Goal: Information Seeking & Learning: Learn about a topic

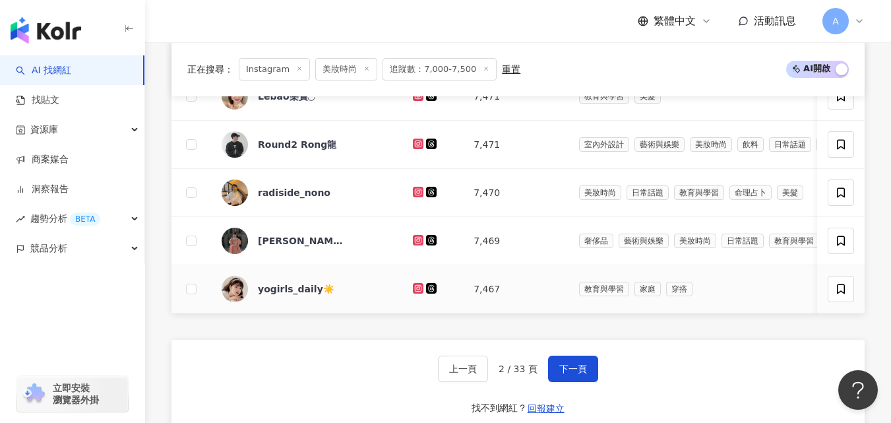
scroll to position [840, 0]
click at [580, 374] on span "下一頁" at bounding box center [573, 368] width 28 height 11
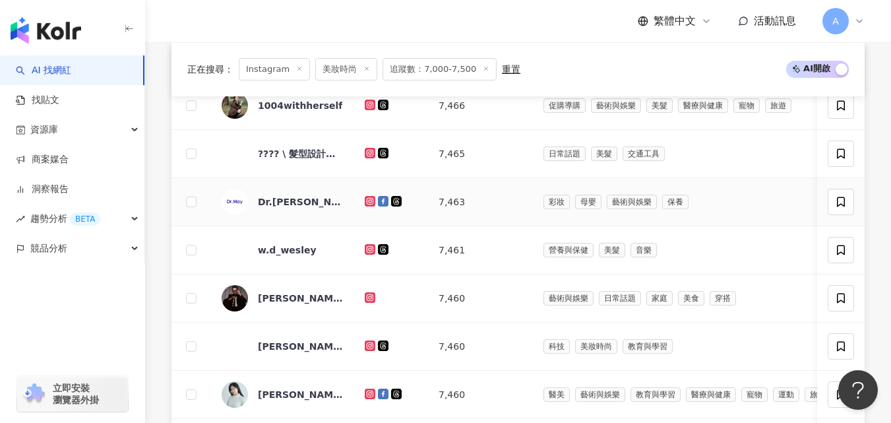
scroll to position [497, 0]
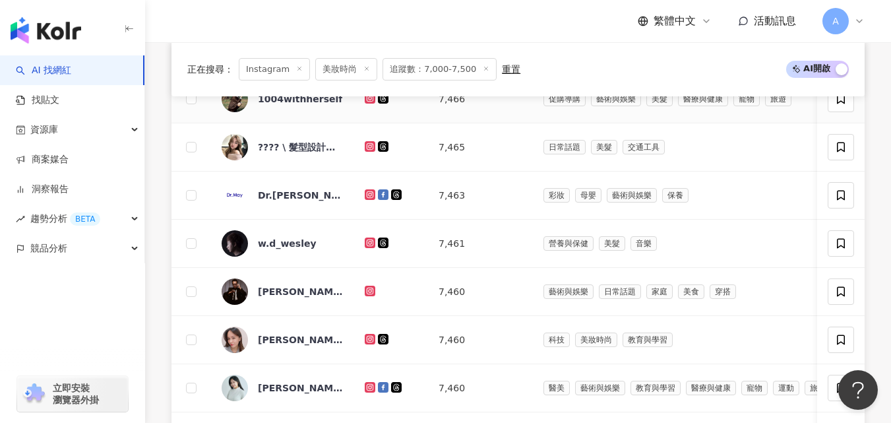
click at [372, 100] on icon at bounding box center [369, 97] width 5 height 5
click at [369, 247] on icon at bounding box center [370, 243] width 9 height 8
click at [364, 300] on td at bounding box center [391, 292] width 74 height 48
click at [372, 296] on icon at bounding box center [370, 291] width 11 height 11
click at [370, 343] on icon at bounding box center [370, 339] width 9 height 8
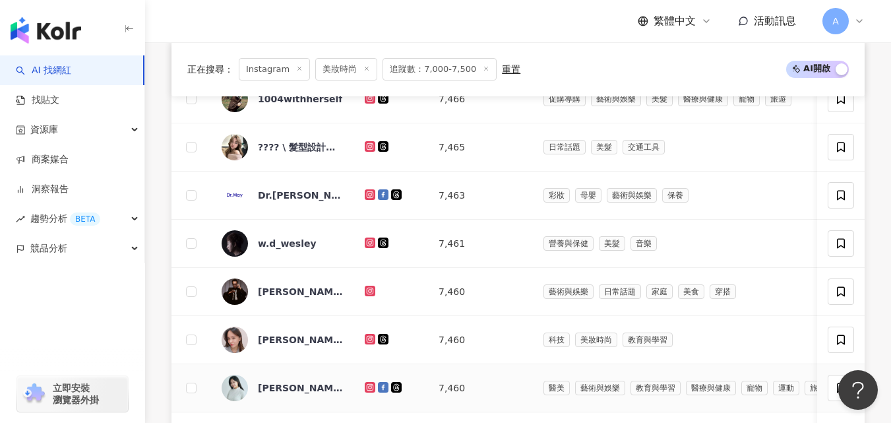
click at [372, 389] on icon at bounding box center [369, 386] width 5 height 5
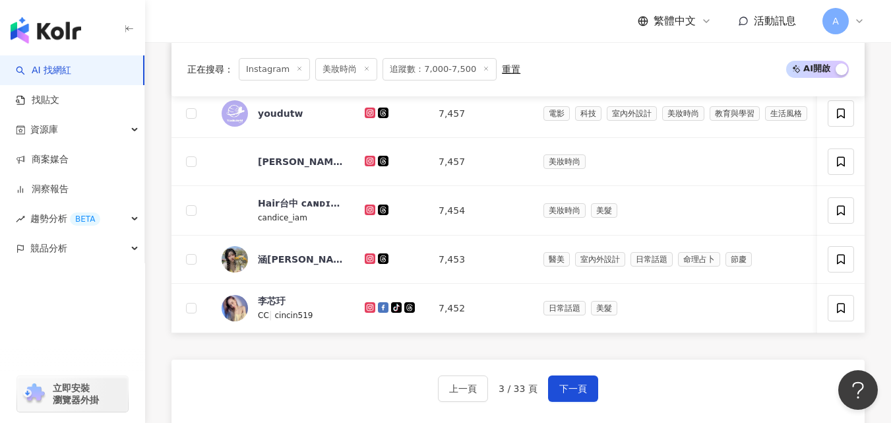
scroll to position [838, 0]
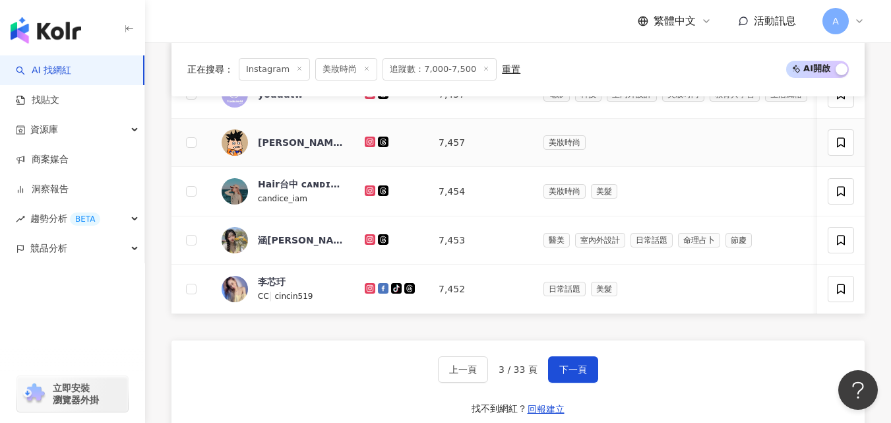
click at [371, 144] on icon at bounding box center [369, 141] width 5 height 5
click at [373, 195] on icon at bounding box center [370, 191] width 9 height 8
click at [370, 240] on icon at bounding box center [370, 239] width 2 height 2
click at [367, 293] on icon at bounding box center [370, 288] width 11 height 11
click at [559, 375] on span "下一頁" at bounding box center [573, 369] width 28 height 11
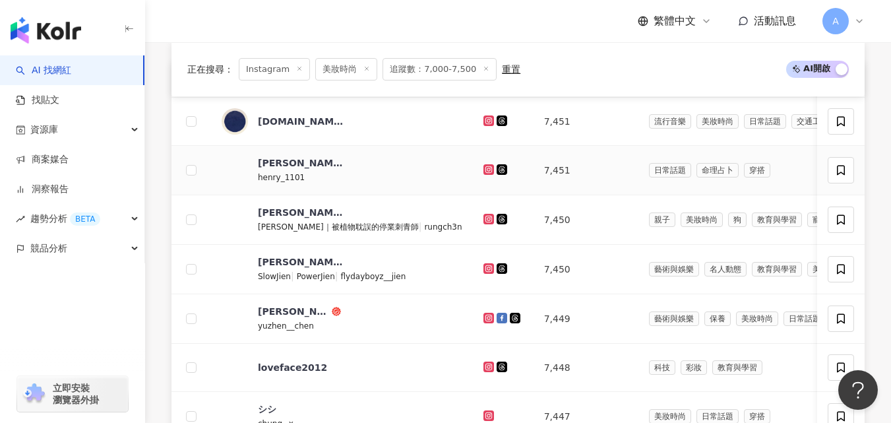
scroll to position [475, 0]
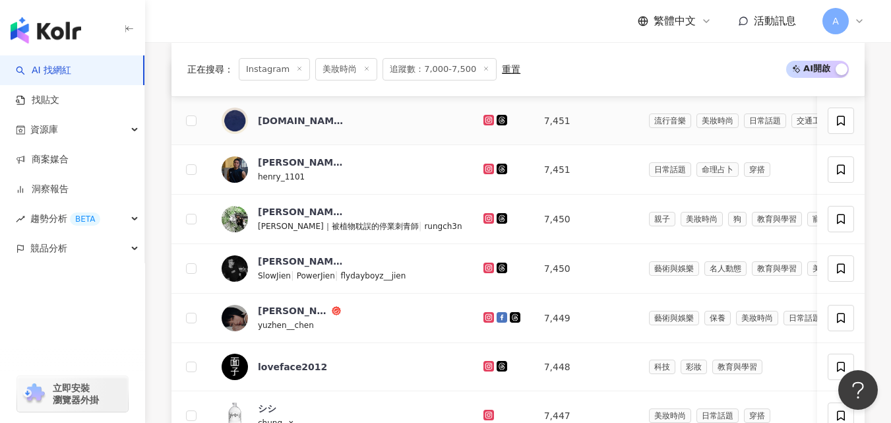
click at [483, 125] on icon at bounding box center [488, 120] width 11 height 11
click at [487, 170] on icon at bounding box center [488, 169] width 2 height 2
click at [473, 220] on td at bounding box center [503, 219] width 61 height 49
click at [485, 272] on icon at bounding box center [489, 268] width 9 height 8
click at [483, 224] on icon at bounding box center [488, 218] width 11 height 11
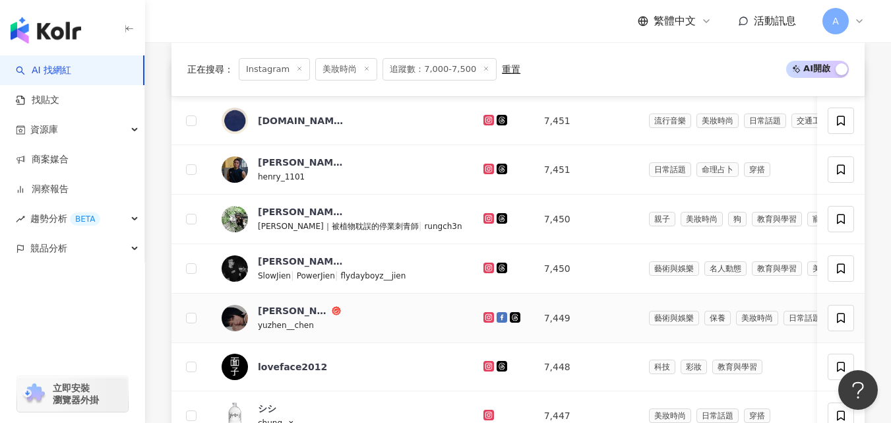
click at [483, 323] on icon at bounding box center [488, 317] width 11 height 11
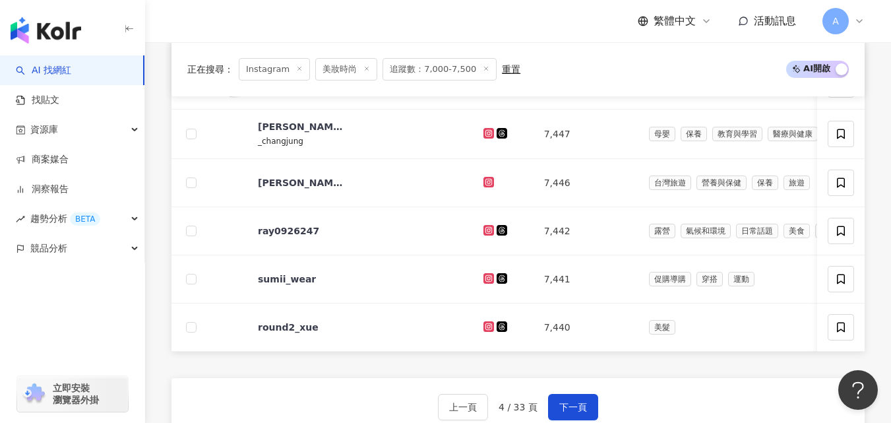
scroll to position [810, 0]
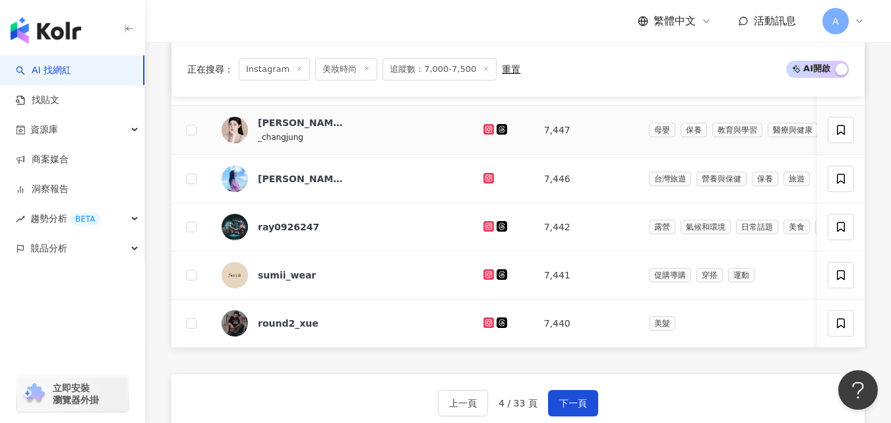
click at [485, 131] on icon at bounding box center [487, 128] width 5 height 5
click at [483, 183] on icon at bounding box center [488, 178] width 11 height 11
click at [483, 328] on icon at bounding box center [488, 322] width 11 height 11
click at [568, 408] on span "下一頁" at bounding box center [573, 403] width 28 height 11
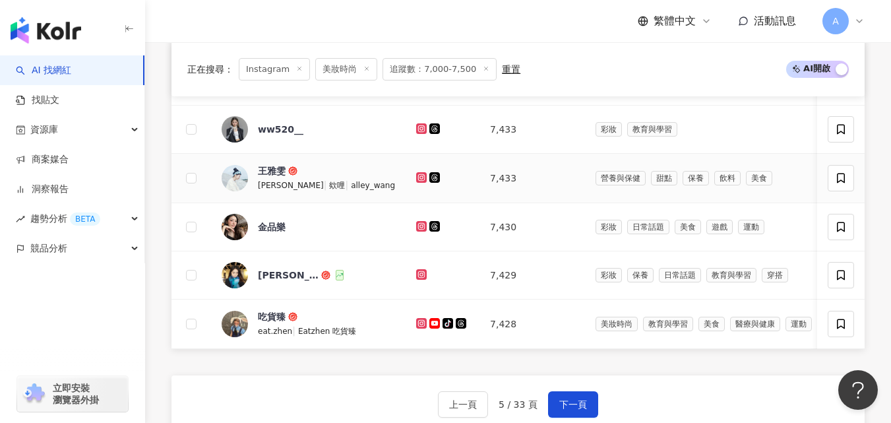
click at [419, 179] on icon at bounding box center [421, 176] width 5 height 5
click at [416, 231] on icon at bounding box center [421, 226] width 11 height 11
click at [416, 280] on icon at bounding box center [421, 274] width 11 height 11
click at [420, 324] on icon at bounding box center [421, 323] width 2 height 2
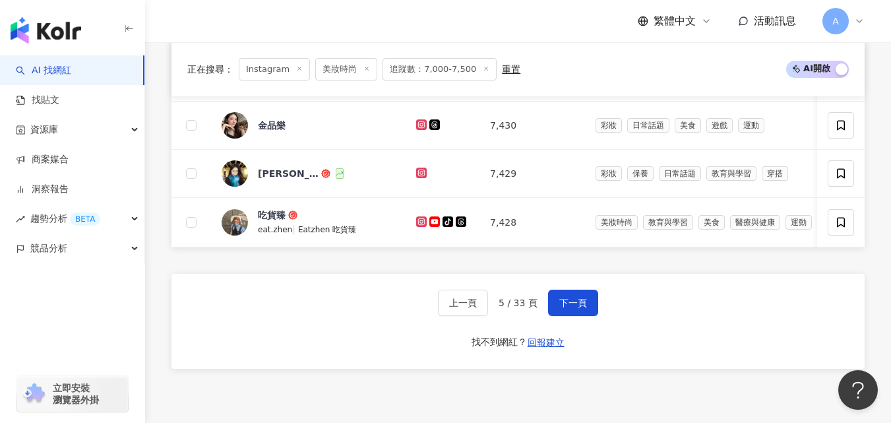
scroll to position [925, 0]
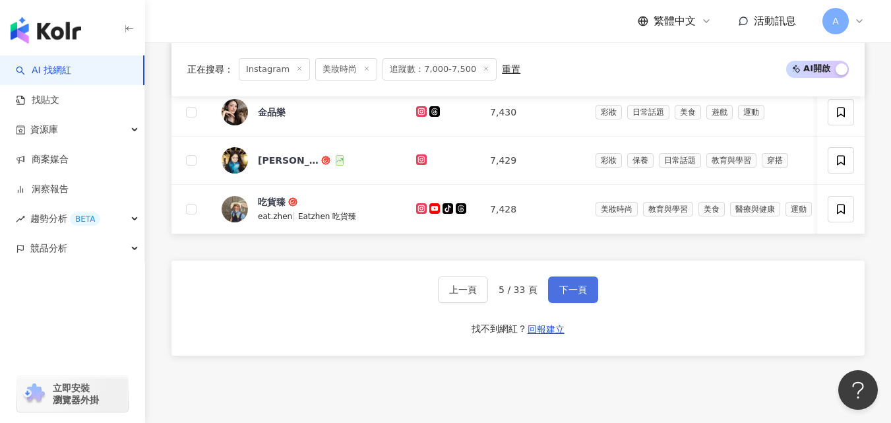
click at [571, 295] on span "下一頁" at bounding box center [573, 289] width 28 height 11
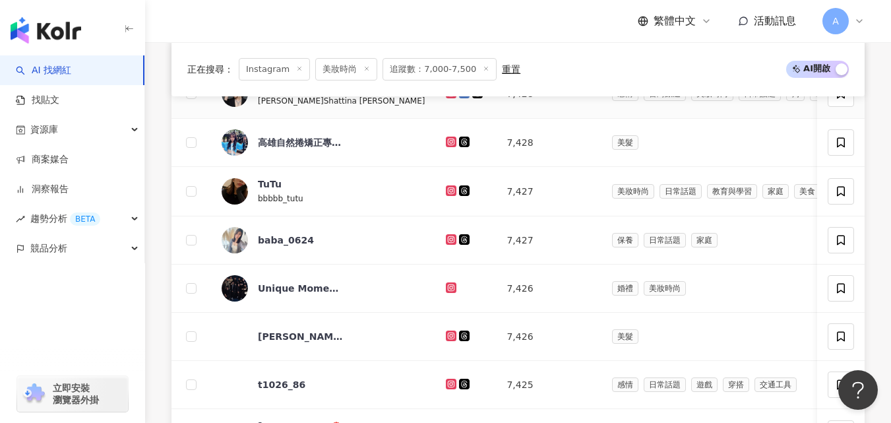
scroll to position [511, 0]
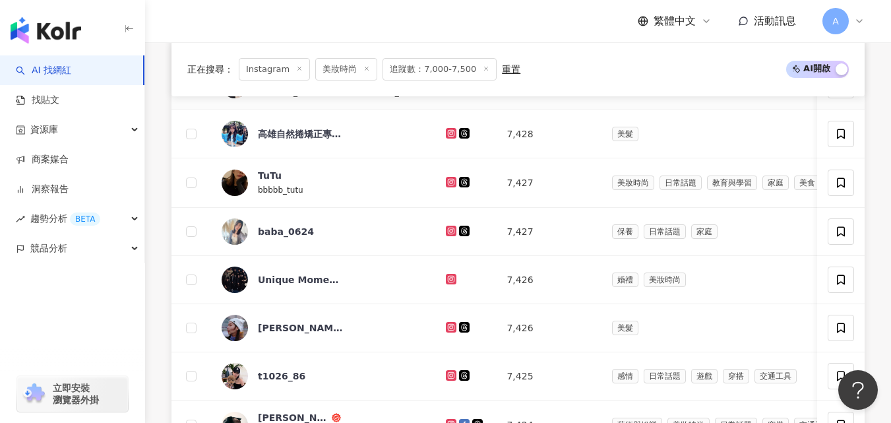
click at [448, 86] on icon at bounding box center [450, 83] width 5 height 5
click at [448, 184] on icon at bounding box center [450, 181] width 5 height 5
click at [446, 236] on icon at bounding box center [451, 231] width 11 height 11
click at [447, 283] on icon at bounding box center [451, 279] width 9 height 8
click at [448, 329] on icon at bounding box center [450, 326] width 5 height 5
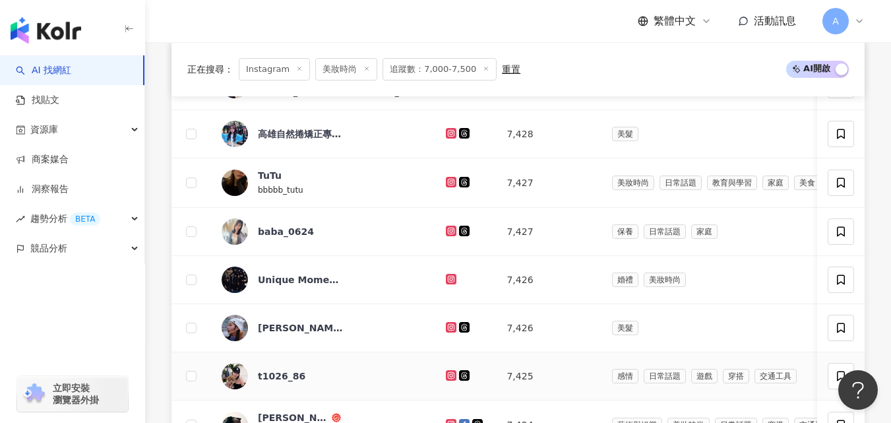
click at [448, 377] on icon at bounding box center [450, 374] width 5 height 5
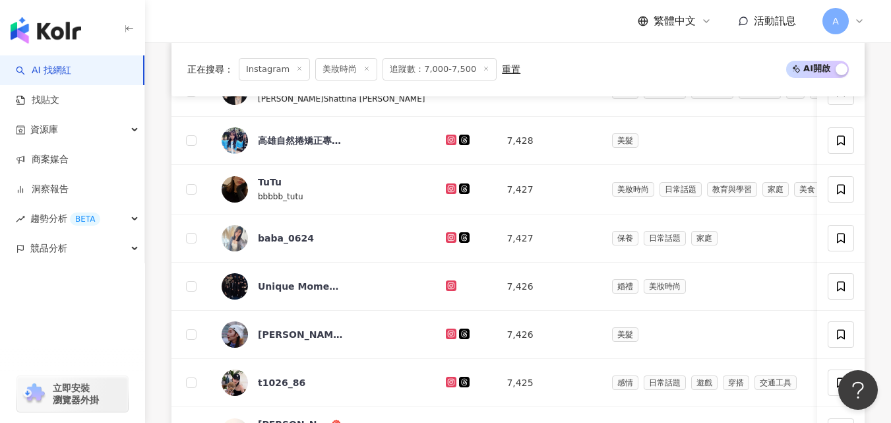
scroll to position [505, 0]
drag, startPoint x: 387, startPoint y: 222, endPoint x: 381, endPoint y: 304, distance: 82.0
drag, startPoint x: 381, startPoint y: 304, endPoint x: 160, endPoint y: 274, distance: 223.6
click at [160, 274] on div "正在搜尋 ： Instagram 美妝時尚 追蹤數：7,000-7,500 重置 AI 開啟 AI 關閉 網紅名稱 經營平台 Instagram 追蹤數 網紅…" at bounding box center [518, 390] width 746 height 829
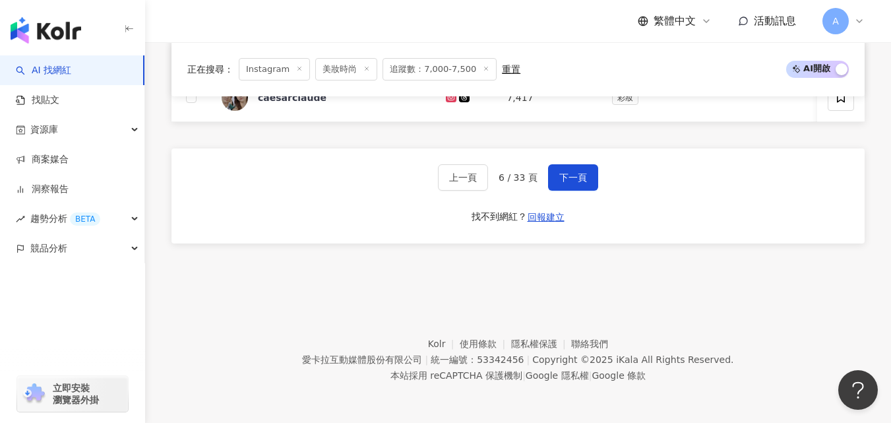
scroll to position [1042, 0]
click at [559, 191] on button "下一頁" at bounding box center [573, 177] width 50 height 26
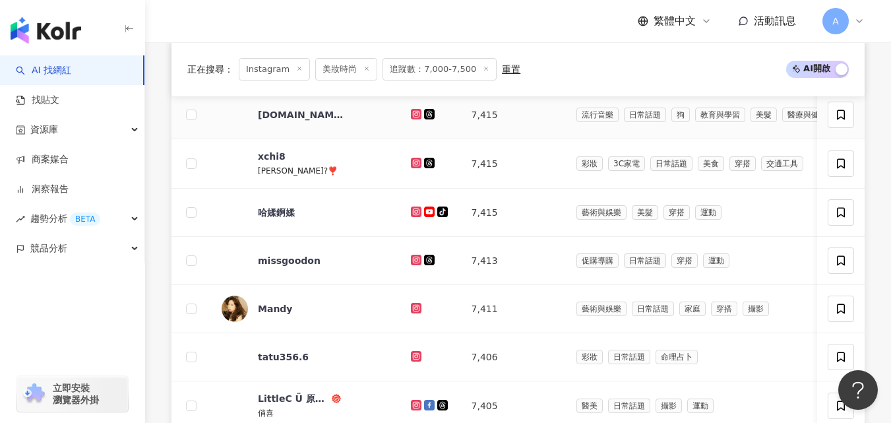
scroll to position [536, 0]
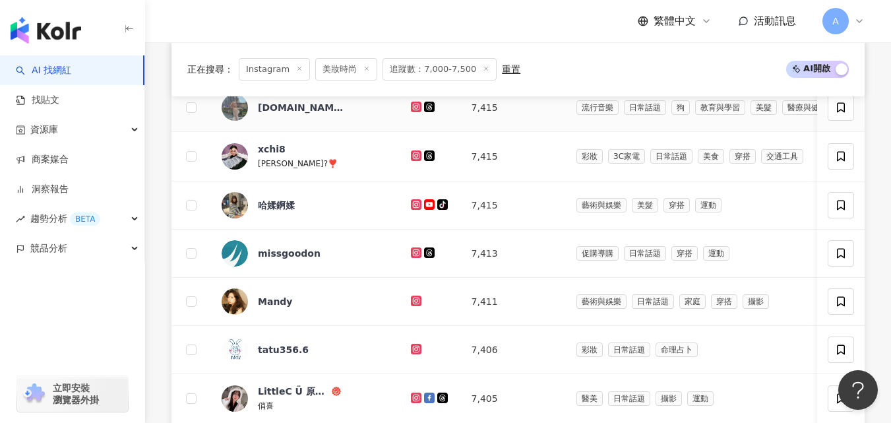
click at [412, 111] on icon at bounding box center [416, 107] width 9 height 8
click at [413, 158] on icon at bounding box center [415, 154] width 5 height 5
click at [415, 205] on icon at bounding box center [416, 204] width 2 height 2
click at [412, 305] on icon at bounding box center [416, 300] width 11 height 11
click at [413, 400] on icon at bounding box center [415, 396] width 5 height 5
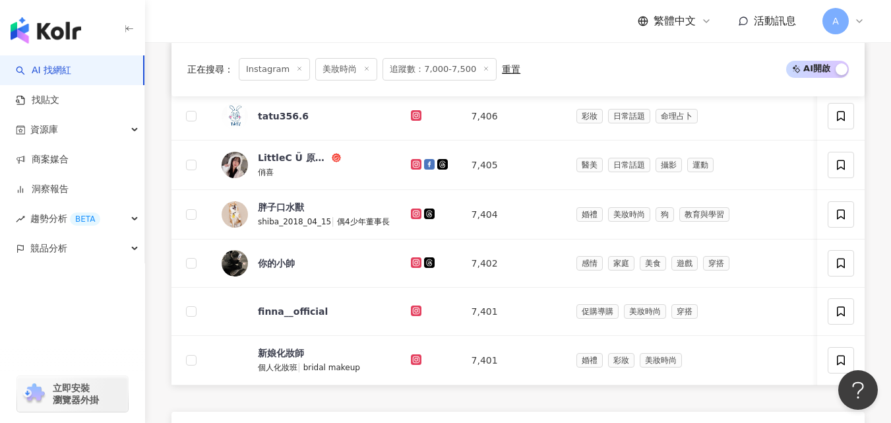
scroll to position [842, 0]
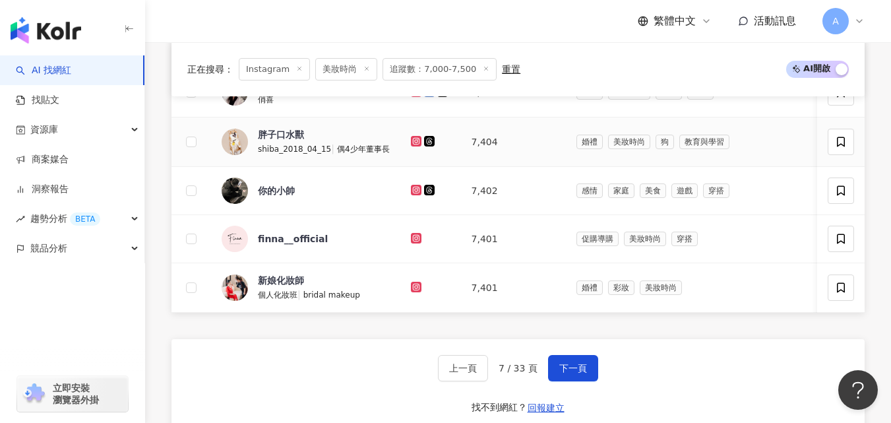
click at [413, 143] on icon at bounding box center [415, 140] width 5 height 5
click at [417, 195] on icon at bounding box center [416, 190] width 11 height 11
click at [580, 373] on span "下一頁" at bounding box center [573, 368] width 28 height 11
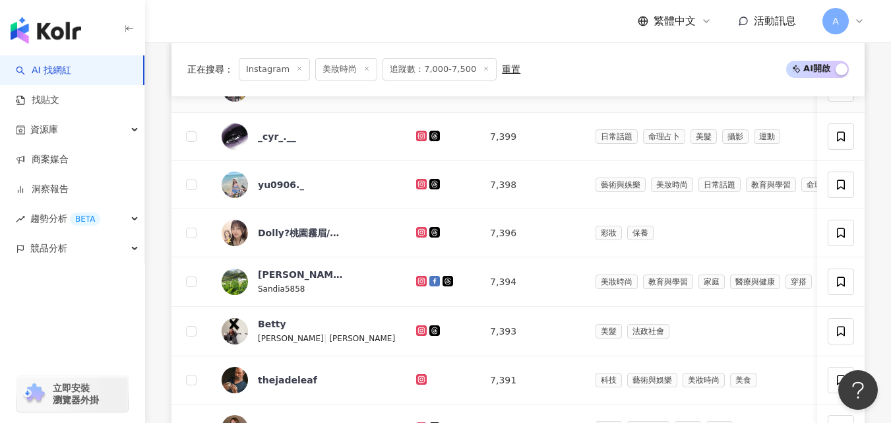
scroll to position [508, 0]
click at [420, 88] on icon at bounding box center [421, 87] width 2 height 2
click at [416, 140] on icon at bounding box center [421, 135] width 11 height 11
click at [419, 185] on icon at bounding box center [421, 182] width 5 height 5
click at [419, 282] on icon at bounding box center [421, 279] width 5 height 5
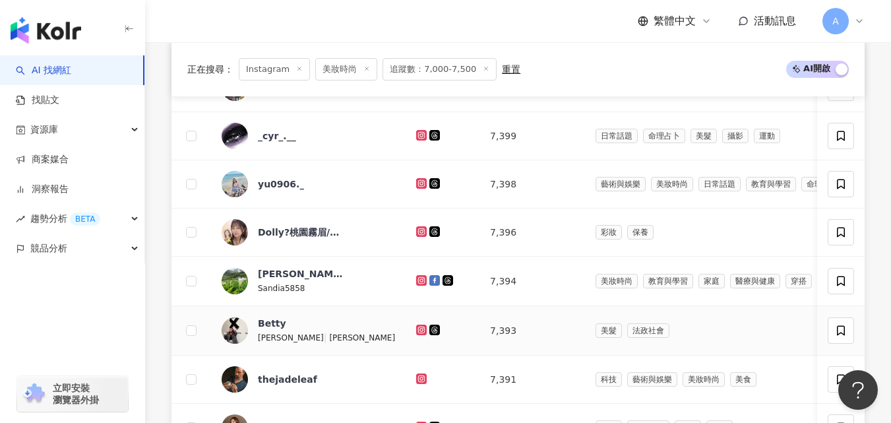
click at [416, 335] on icon at bounding box center [421, 329] width 11 height 11
click at [416, 384] on icon at bounding box center [421, 378] width 11 height 11
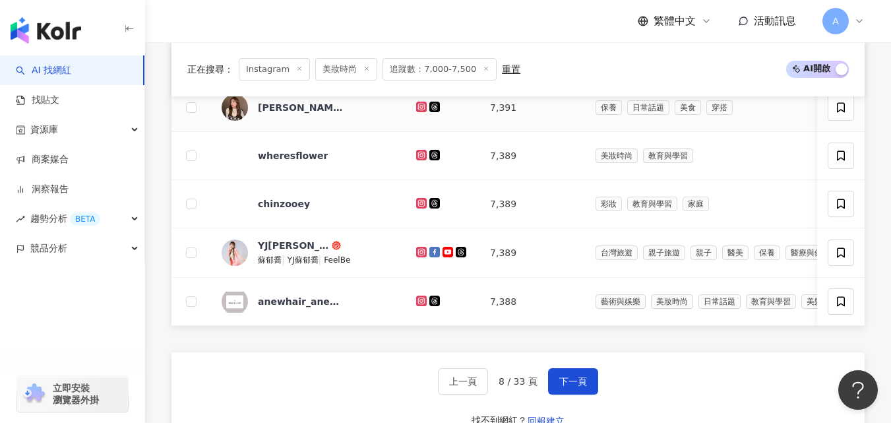
scroll to position [831, 0]
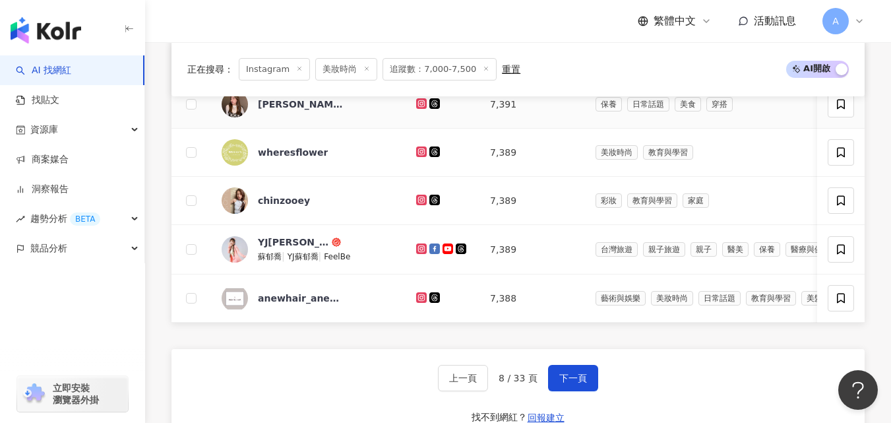
click at [419, 106] on icon at bounding box center [421, 102] width 5 height 5
click at [419, 202] on icon at bounding box center [421, 199] width 5 height 5
click at [586, 389] on button "下一頁" at bounding box center [573, 378] width 50 height 26
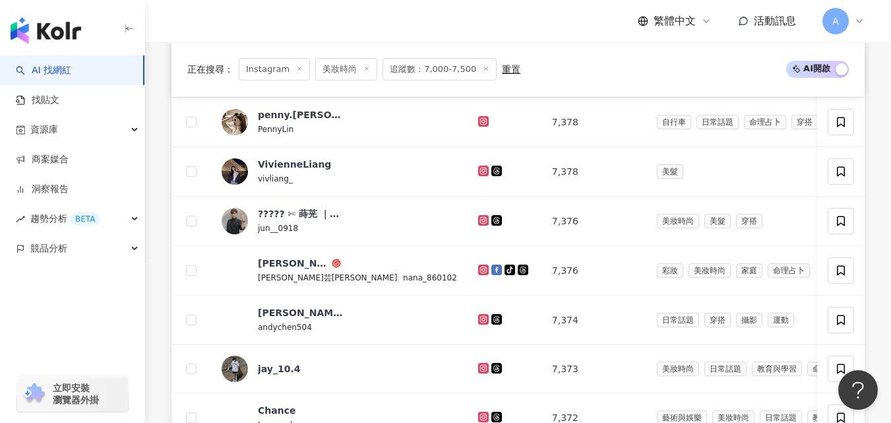
scroll to position [722, 0]
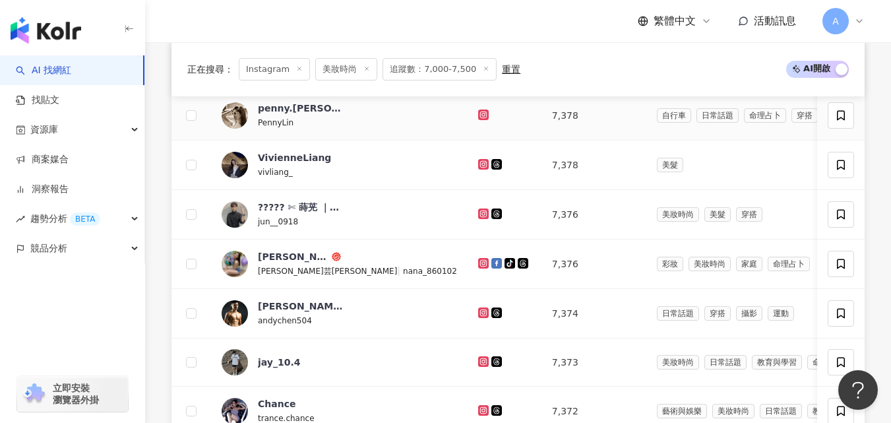
click at [481, 117] on icon at bounding box center [483, 113] width 5 height 5
click at [481, 166] on icon at bounding box center [483, 163] width 5 height 5
click at [482, 214] on icon at bounding box center [483, 213] width 2 height 2
click at [479, 267] on icon at bounding box center [483, 263] width 9 height 8
click at [479, 317] on icon at bounding box center [483, 313] width 9 height 8
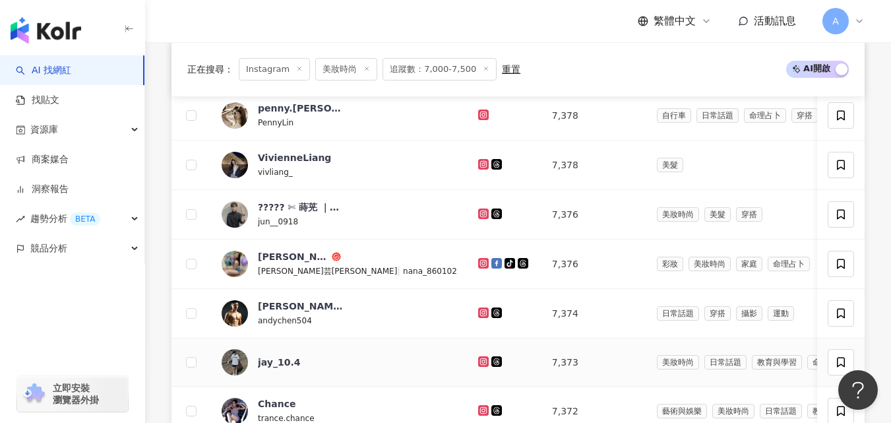
click at [478, 367] on icon at bounding box center [483, 361] width 11 height 11
click at [478, 416] on icon at bounding box center [483, 410] width 11 height 11
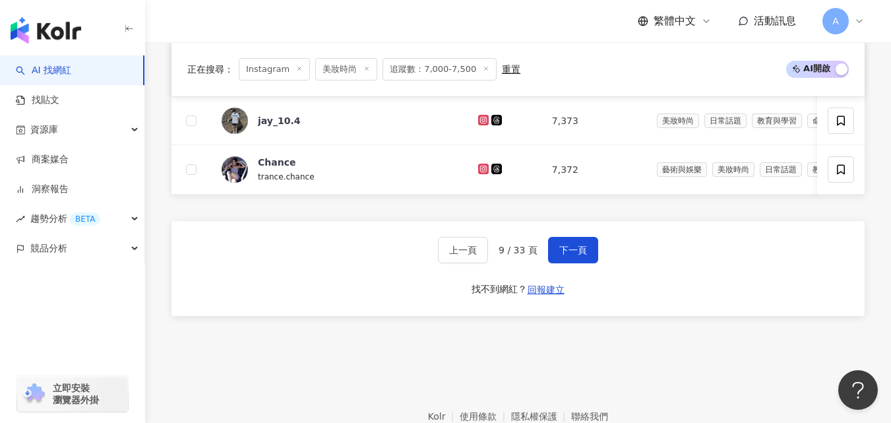
scroll to position [966, 0]
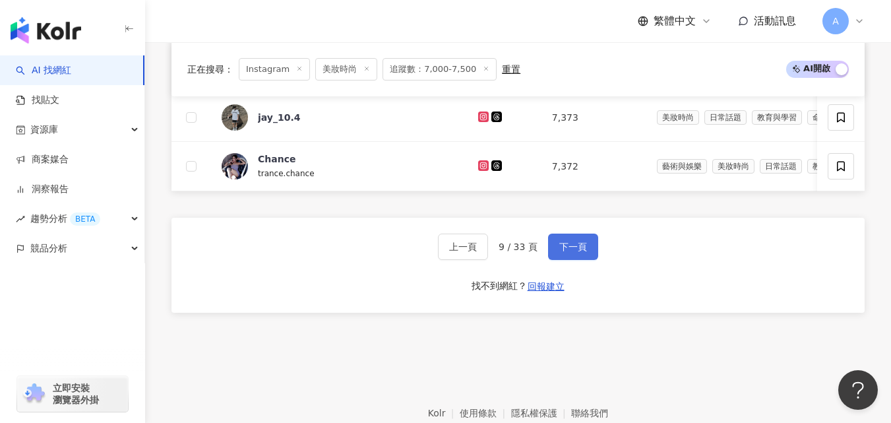
click at [584, 260] on button "下一頁" at bounding box center [573, 246] width 50 height 26
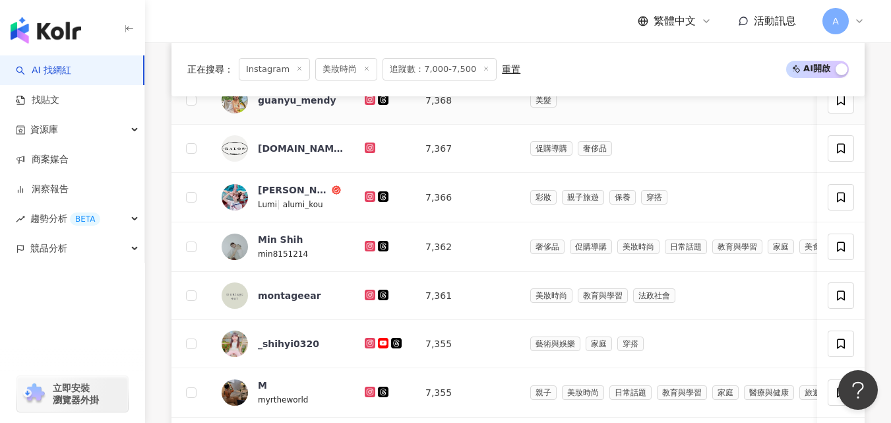
scroll to position [496, 0]
click at [373, 104] on icon at bounding box center [370, 99] width 11 height 11
click at [369, 198] on icon at bounding box center [369, 195] width 5 height 5
click at [369, 249] on icon at bounding box center [370, 245] width 9 height 8
click at [369, 346] on icon at bounding box center [370, 342] width 9 height 8
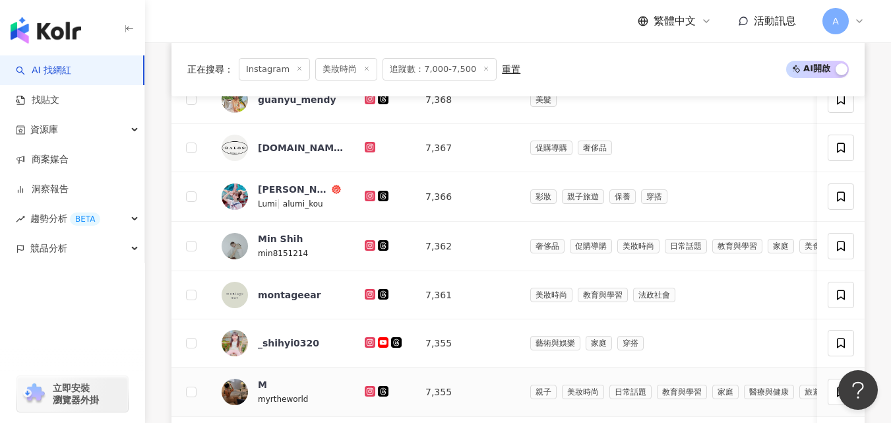
click at [370, 392] on icon at bounding box center [370, 391] width 2 height 2
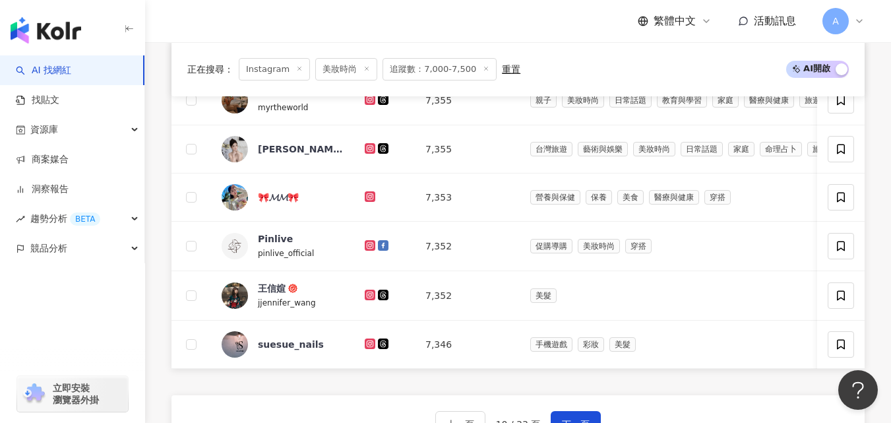
scroll to position [830, 0]
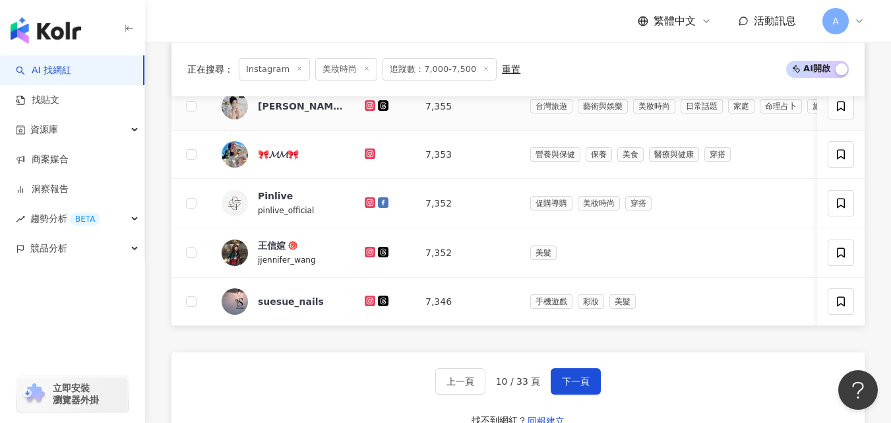
click at [367, 108] on icon at bounding box center [369, 104] width 5 height 5
click at [372, 156] on icon at bounding box center [369, 152] width 5 height 5
click at [373, 256] on icon at bounding box center [370, 252] width 9 height 8
click at [578, 386] on span "下一頁" at bounding box center [576, 381] width 28 height 11
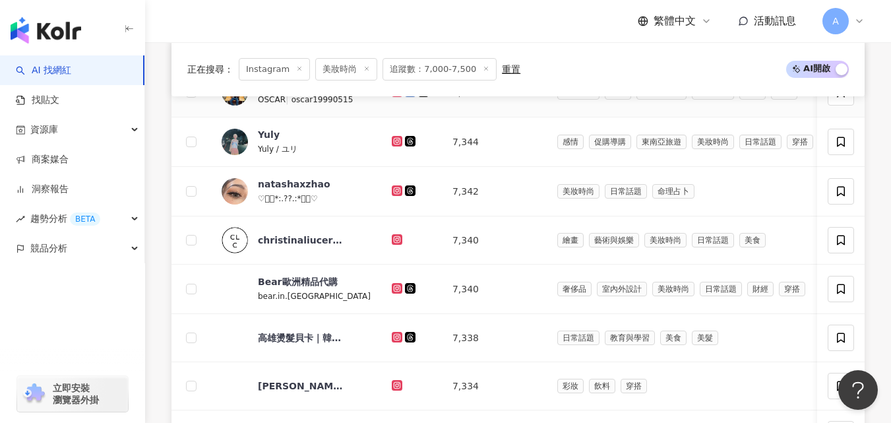
scroll to position [501, 0]
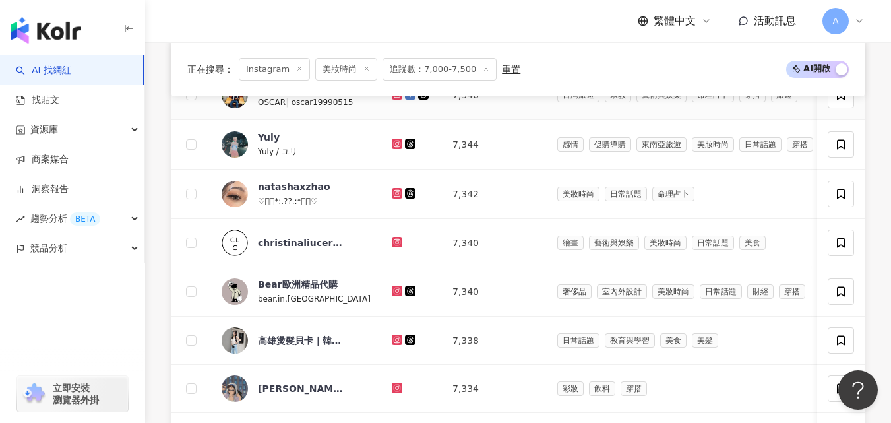
click at [393, 98] on icon at bounding box center [397, 94] width 9 height 8
click at [393, 148] on icon at bounding box center [397, 144] width 9 height 8
click at [392, 199] on icon at bounding box center [397, 193] width 11 height 11
click at [393, 392] on icon at bounding box center [397, 388] width 9 height 8
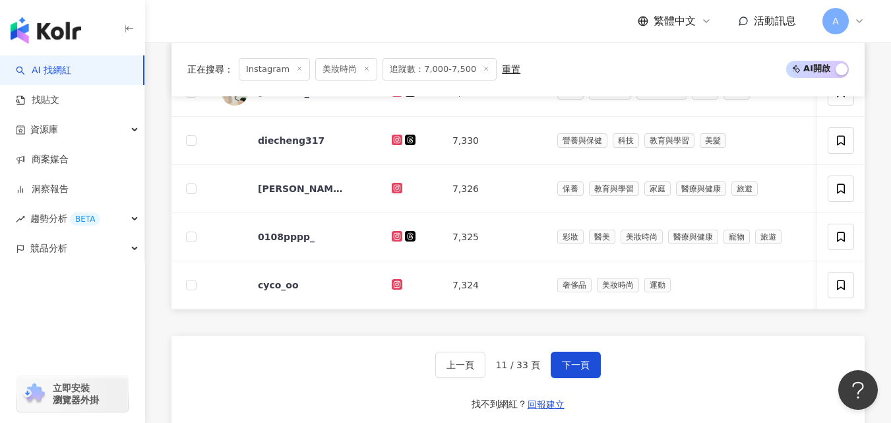
scroll to position [852, 0]
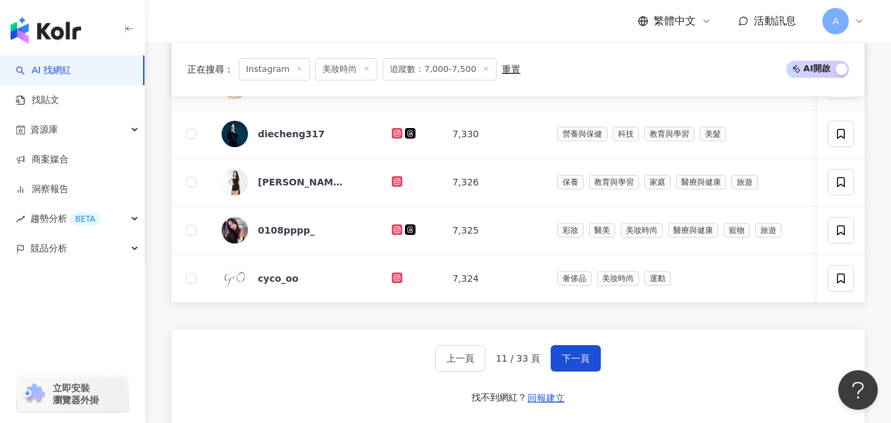
click at [392, 90] on icon at bounding box center [397, 85] width 11 height 11
click at [392, 138] on icon at bounding box center [397, 133] width 11 height 11
click at [396, 182] on icon at bounding box center [397, 181] width 2 height 2
click at [394, 231] on icon at bounding box center [396, 228] width 5 height 5
click at [578, 363] on span "下一頁" at bounding box center [576, 358] width 28 height 11
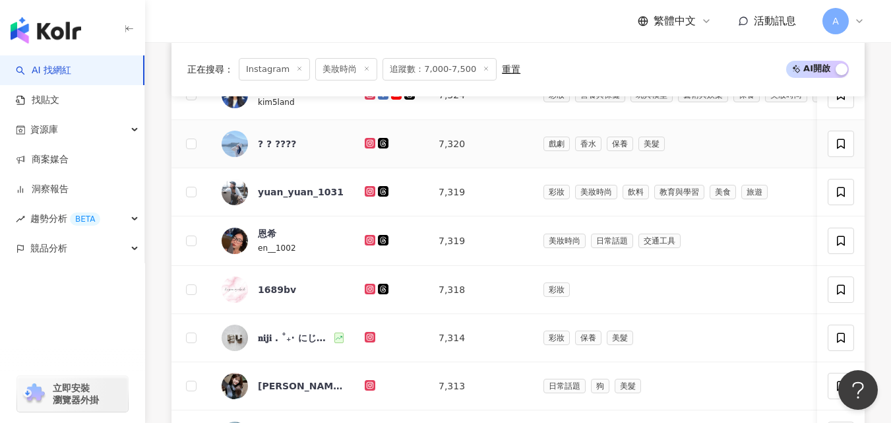
scroll to position [502, 0]
click at [373, 99] on icon at bounding box center [370, 93] width 11 height 11
click at [367, 148] on icon at bounding box center [370, 142] width 11 height 11
click at [369, 195] on icon at bounding box center [370, 191] width 9 height 8
click at [372, 241] on icon at bounding box center [369, 238] width 5 height 5
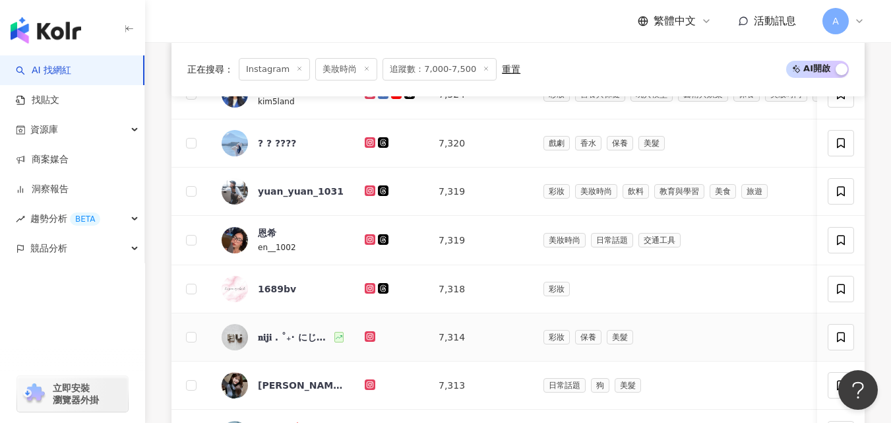
click at [367, 338] on icon at bounding box center [369, 335] width 5 height 5
click at [371, 385] on icon at bounding box center [370, 384] width 2 height 2
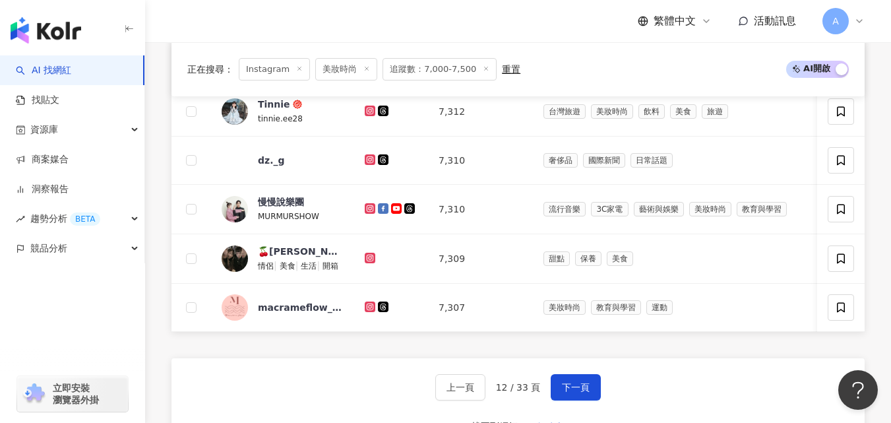
scroll to position [825, 0]
click at [373, 115] on icon at bounding box center [370, 110] width 11 height 11
click at [365, 164] on icon at bounding box center [370, 159] width 11 height 11
click at [371, 212] on icon at bounding box center [370, 208] width 9 height 8
click at [369, 259] on icon at bounding box center [369, 256] width 5 height 5
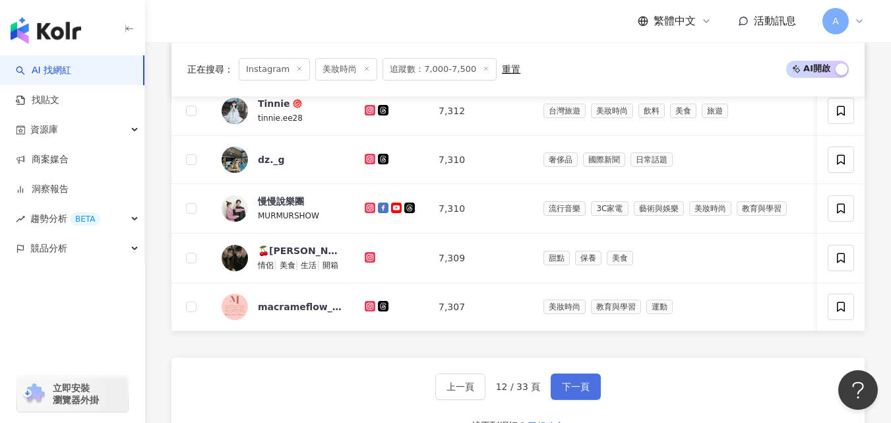
click at [576, 392] on span "下一頁" at bounding box center [576, 386] width 28 height 11
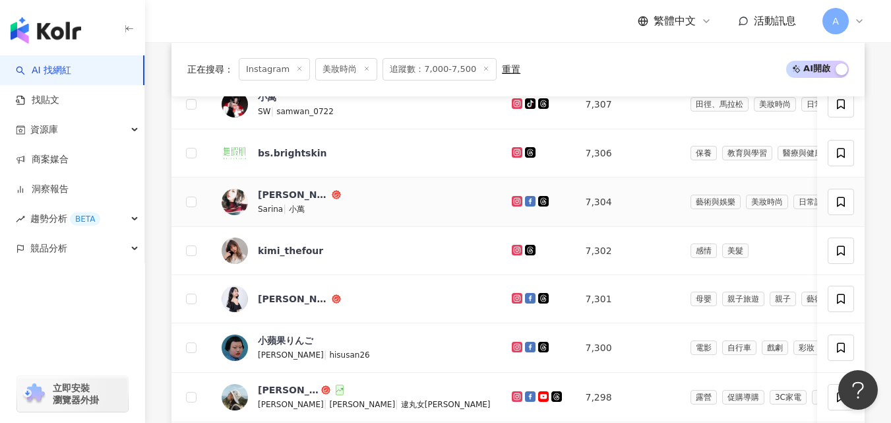
scroll to position [495, 0]
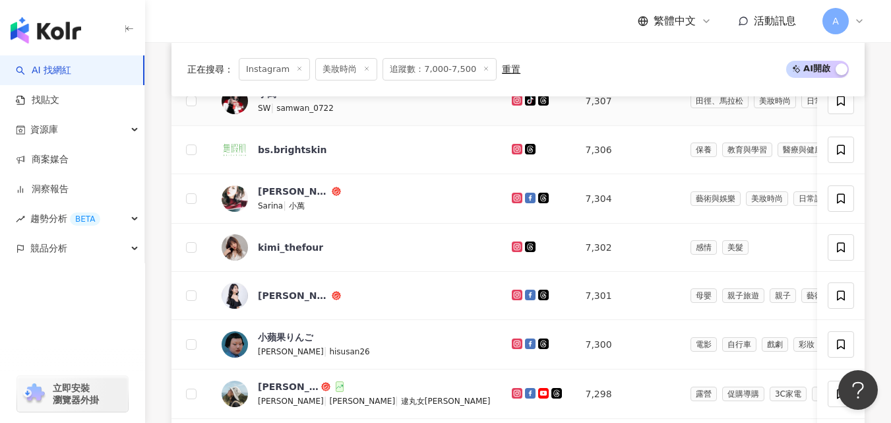
click at [514, 102] on icon at bounding box center [516, 99] width 5 height 5
click at [512, 203] on icon at bounding box center [517, 198] width 11 height 11
click at [512, 252] on icon at bounding box center [517, 246] width 11 height 11
click at [514, 297] on icon at bounding box center [516, 294] width 5 height 5
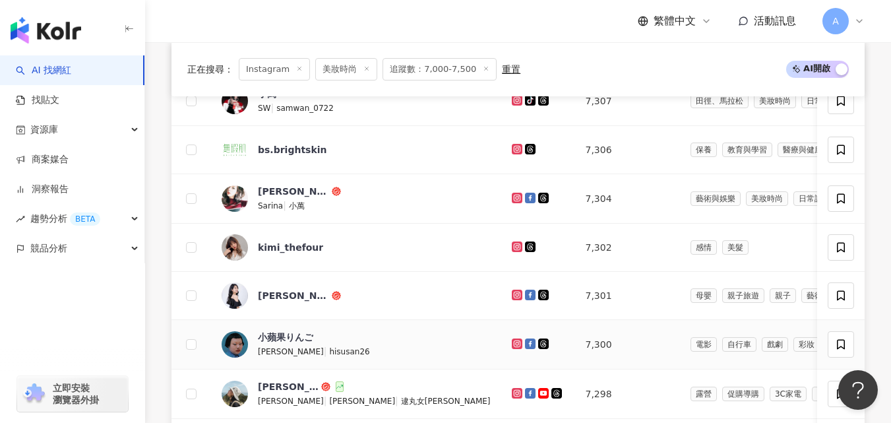
click at [512, 349] on icon at bounding box center [517, 343] width 11 height 11
click at [513, 397] on icon at bounding box center [517, 393] width 9 height 8
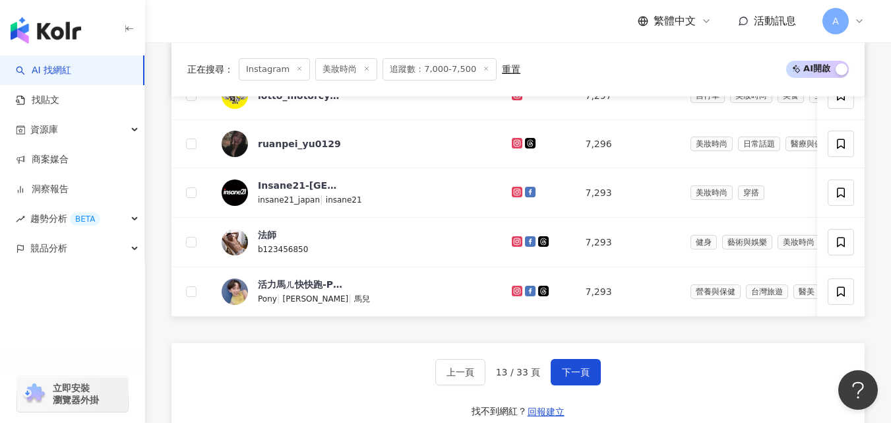
scroll to position [844, 0]
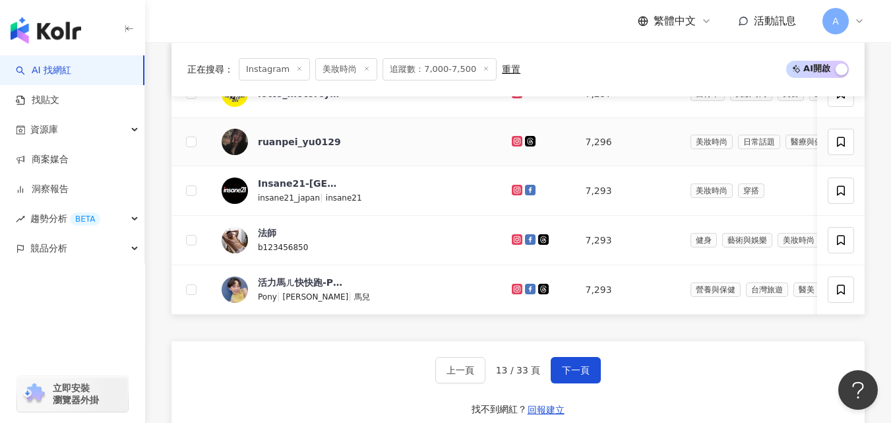
click at [514, 143] on icon at bounding box center [516, 140] width 5 height 5
click at [512, 245] on icon at bounding box center [517, 239] width 11 height 11
click at [513, 293] on icon at bounding box center [517, 289] width 9 height 8
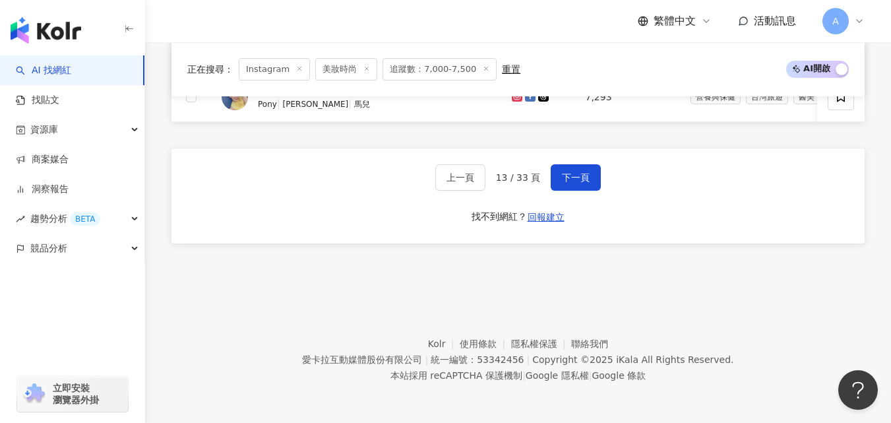
scroll to position [1057, 0]
click at [582, 169] on button "下一頁" at bounding box center [576, 177] width 50 height 26
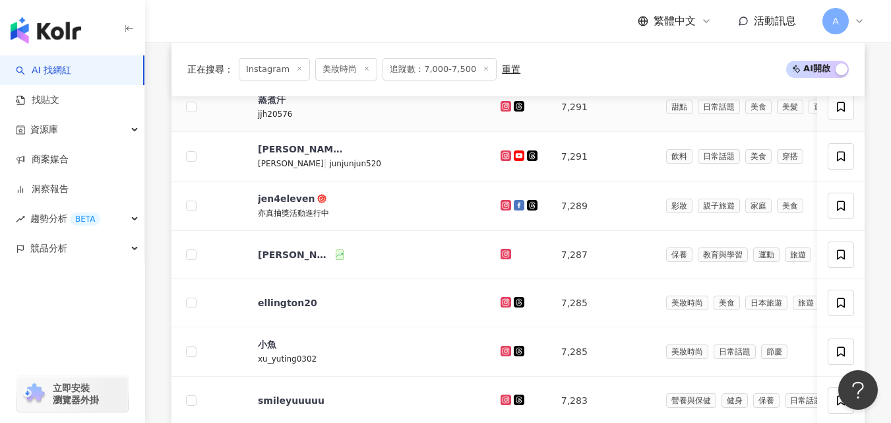
scroll to position [494, 0]
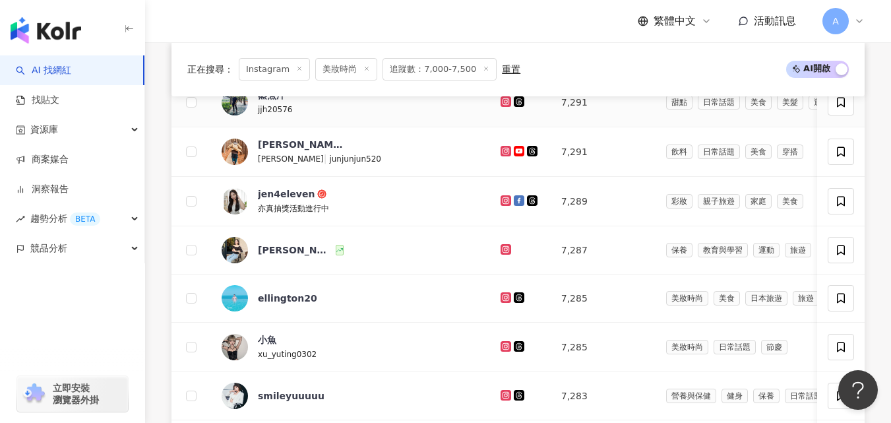
click at [502, 106] on icon at bounding box center [506, 102] width 9 height 8
click at [502, 155] on icon at bounding box center [506, 151] width 9 height 8
click at [501, 206] on icon at bounding box center [506, 200] width 11 height 11
click at [503, 251] on icon at bounding box center [505, 248] width 5 height 5
click at [502, 301] on icon at bounding box center [506, 297] width 9 height 8
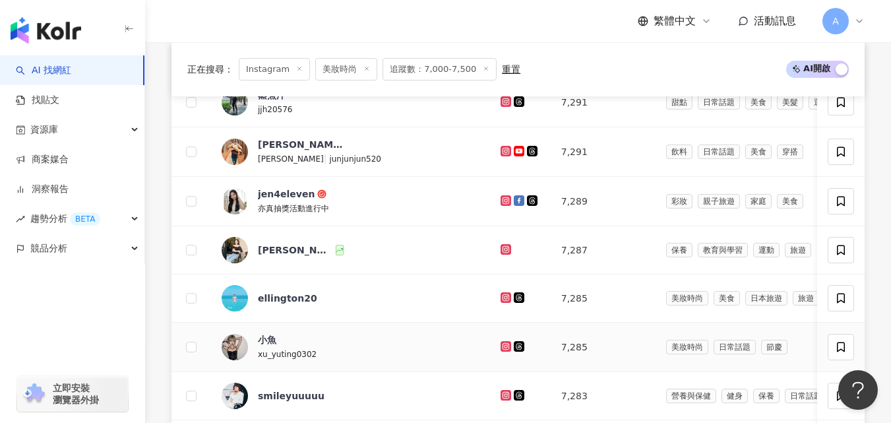
click at [502, 350] on icon at bounding box center [506, 346] width 9 height 8
click at [501, 400] on icon at bounding box center [506, 395] width 11 height 11
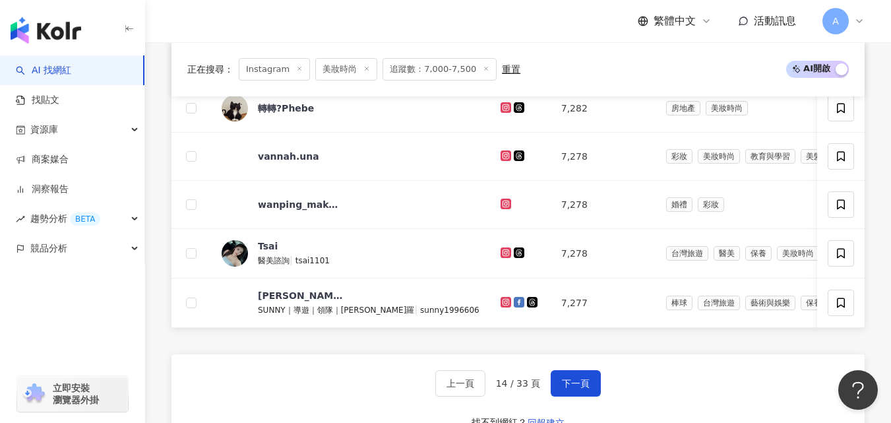
scroll to position [832, 0]
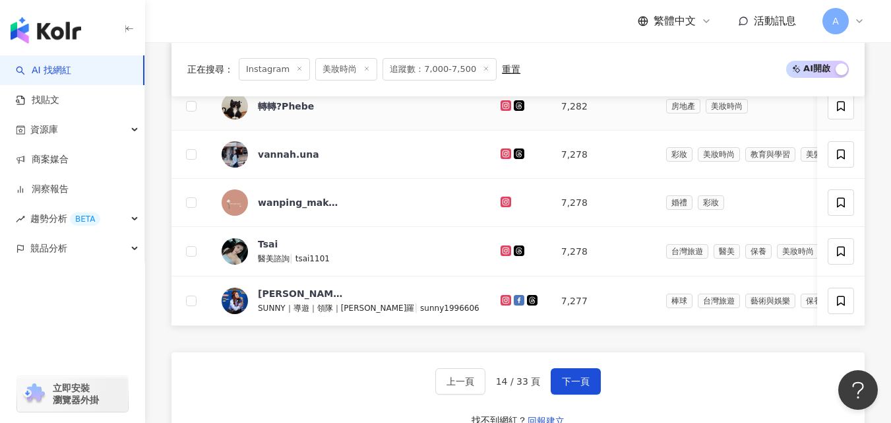
click at [503, 108] on icon at bounding box center [505, 104] width 5 height 5
click at [503, 156] on icon at bounding box center [505, 152] width 5 height 5
click at [502, 255] on icon at bounding box center [506, 251] width 9 height 8
click at [505, 301] on icon at bounding box center [506, 300] width 2 height 2
click at [580, 393] on button "下一頁" at bounding box center [576, 381] width 50 height 26
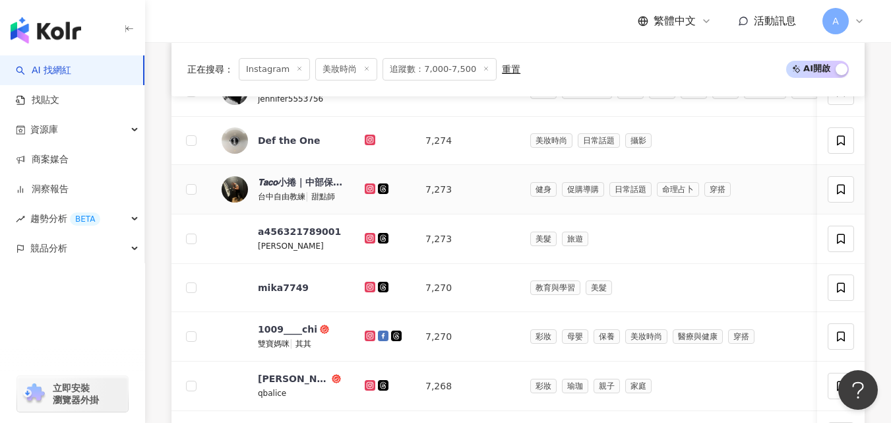
scroll to position [504, 0]
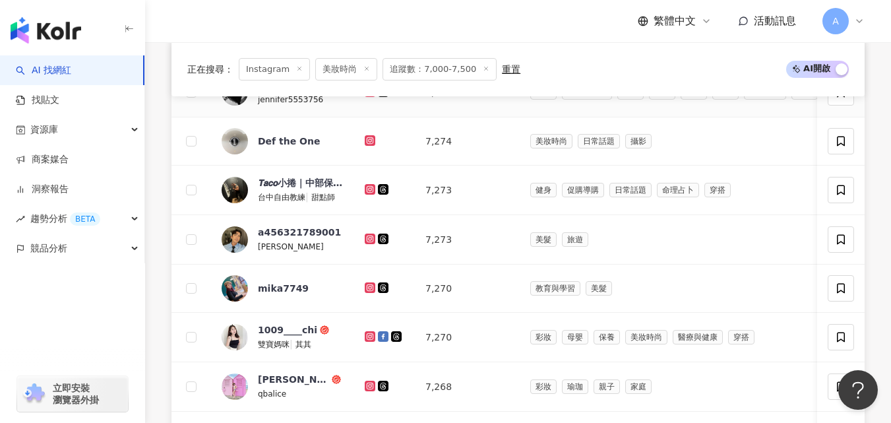
click at [371, 94] on icon at bounding box center [369, 90] width 5 height 5
click at [367, 191] on icon at bounding box center [369, 188] width 5 height 5
click at [365, 244] on icon at bounding box center [370, 238] width 11 height 11
click at [371, 292] on icon at bounding box center [370, 288] width 9 height 8
click at [370, 340] on icon at bounding box center [370, 336] width 9 height 8
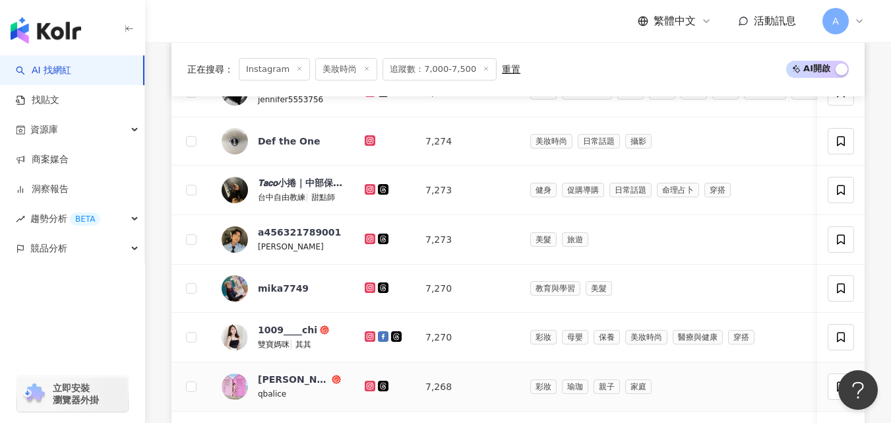
click at [370, 386] on icon at bounding box center [370, 386] width 2 height 2
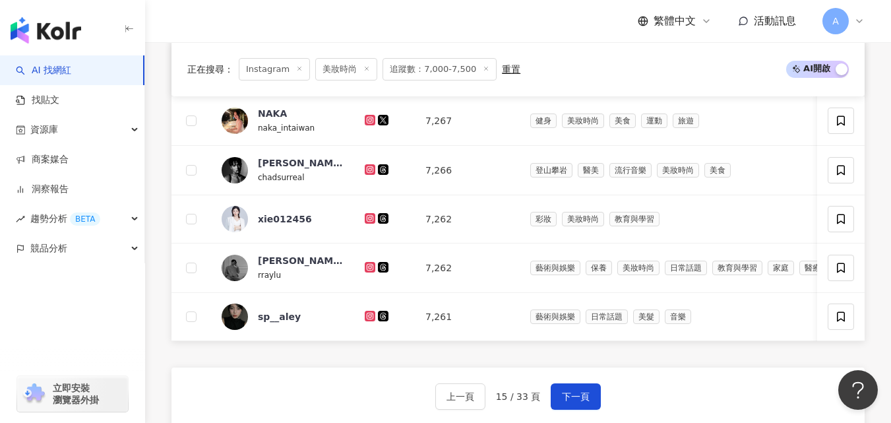
scroll to position [824, 0]
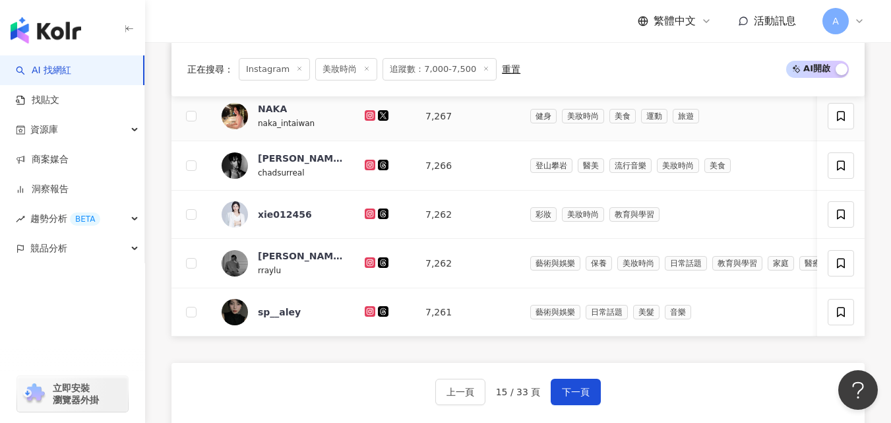
click at [371, 117] on icon at bounding box center [369, 114] width 5 height 5
click at [369, 167] on icon at bounding box center [369, 164] width 5 height 5
click at [367, 218] on icon at bounding box center [370, 214] width 9 height 8
click at [366, 268] on icon at bounding box center [370, 262] width 11 height 11
click at [371, 315] on icon at bounding box center [370, 311] width 9 height 8
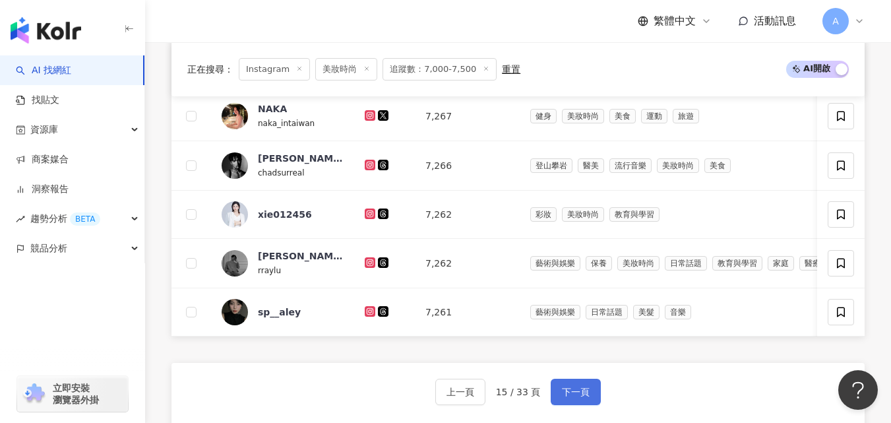
click at [568, 402] on button "下一頁" at bounding box center [576, 392] width 50 height 26
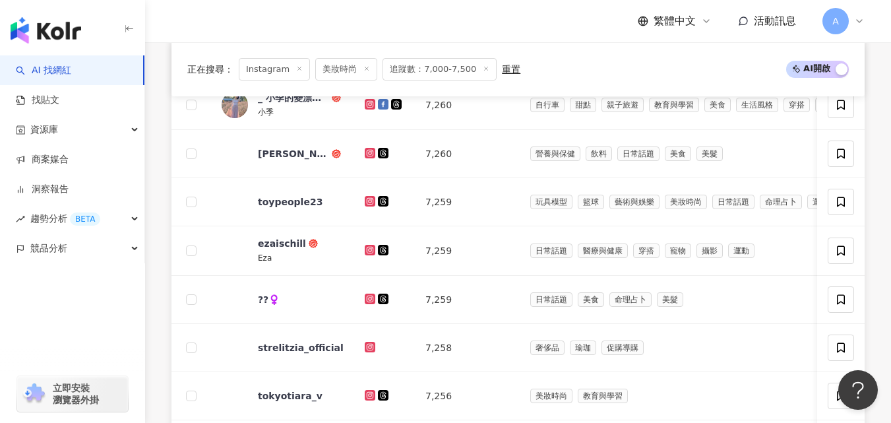
scroll to position [634, 0]
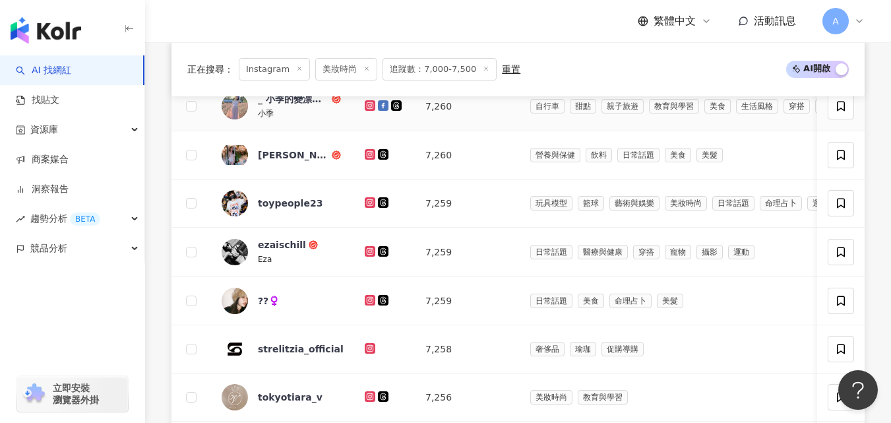
click at [368, 111] on icon at bounding box center [370, 105] width 11 height 11
click at [370, 160] on icon at bounding box center [370, 154] width 11 height 11
click at [371, 204] on icon at bounding box center [369, 201] width 5 height 5
click at [371, 253] on icon at bounding box center [369, 250] width 5 height 5
click at [365, 305] on icon at bounding box center [370, 300] width 11 height 11
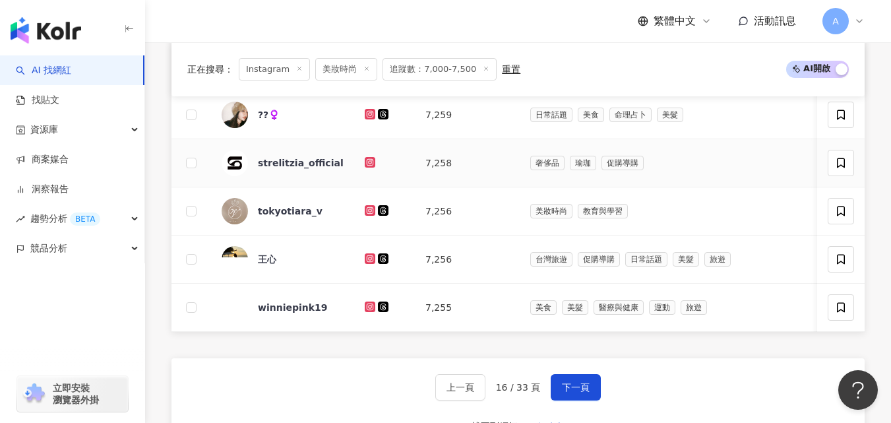
scroll to position [822, 0]
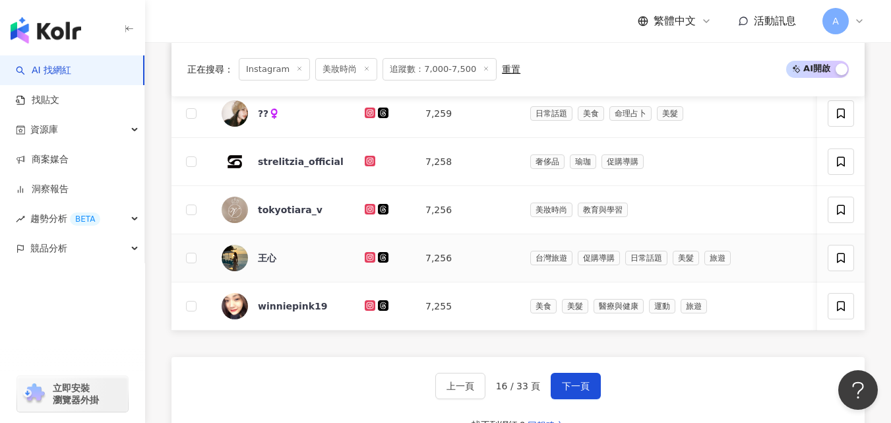
click at [369, 261] on icon at bounding box center [370, 257] width 9 height 8
click at [368, 307] on icon at bounding box center [369, 304] width 5 height 5
click at [581, 395] on button "下一頁" at bounding box center [576, 386] width 50 height 26
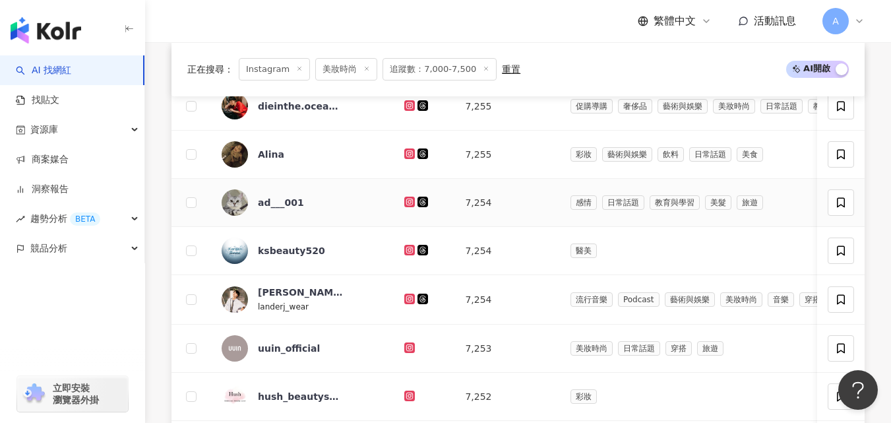
scroll to position [490, 0]
